Goal: Transaction & Acquisition: Download file/media

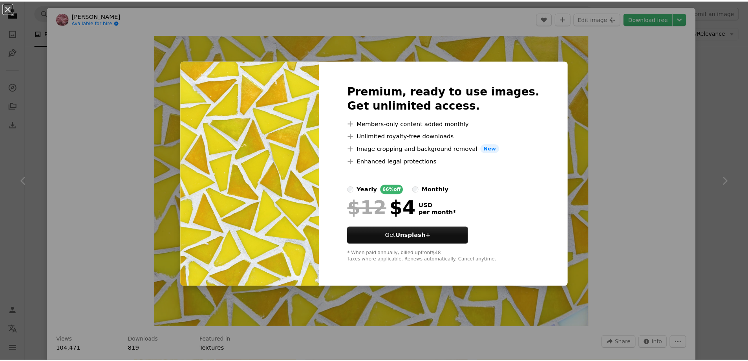
scroll to position [314, 0]
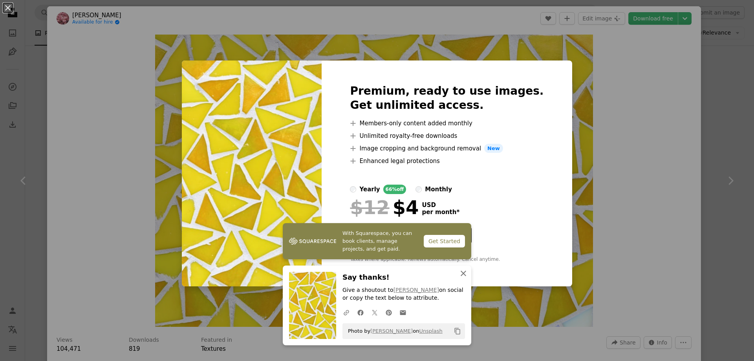
click at [463, 276] on icon "An X shape" at bounding box center [463, 273] width 9 height 9
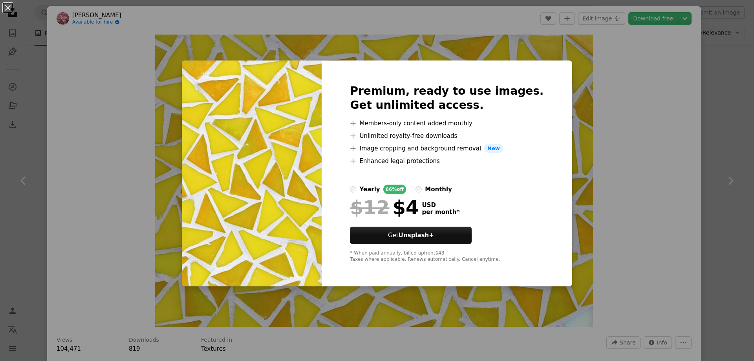
click at [563, 119] on div "An X shape Premium, ready to use images. Get unlimited access. A plus sign Memb…" at bounding box center [377, 180] width 754 height 361
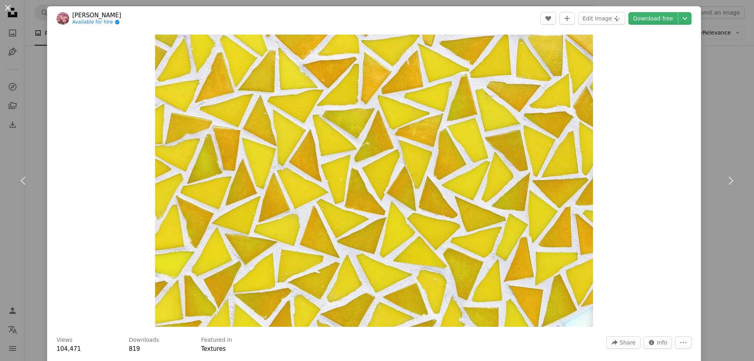
click at [5, 9] on button "An X shape" at bounding box center [7, 7] width 9 height 9
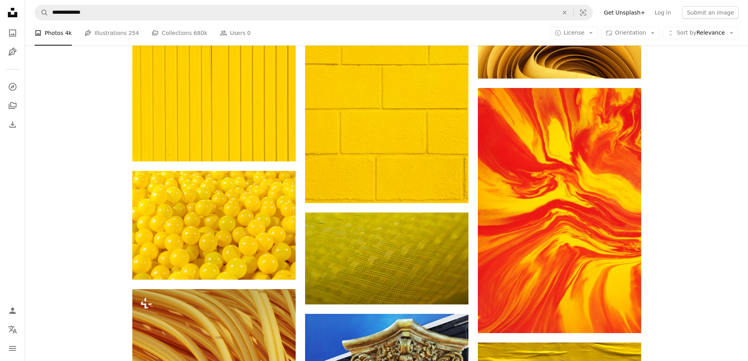
scroll to position [1060, 0]
